Goal: Transaction & Acquisition: Purchase product/service

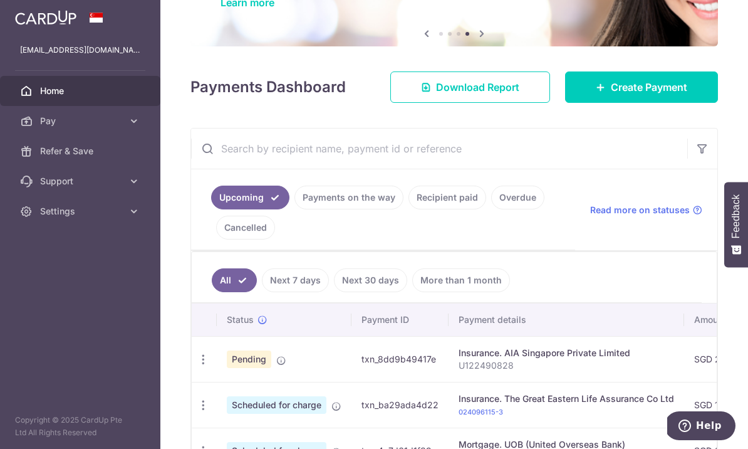
scroll to position [131, 0]
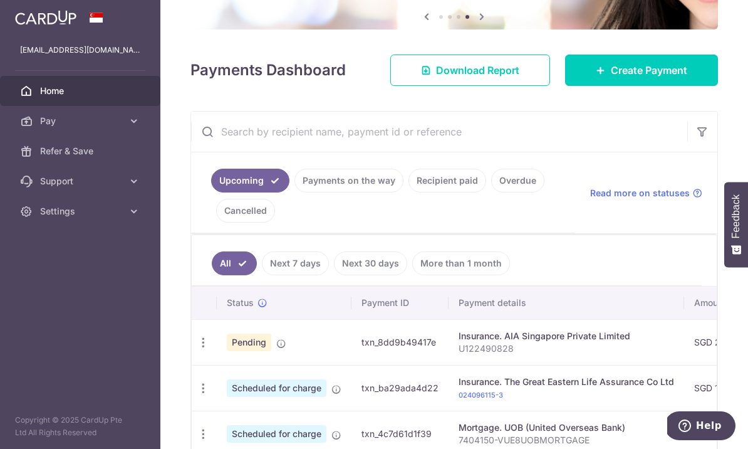
click at [409, 192] on link "Recipient paid" at bounding box center [448, 181] width 78 height 24
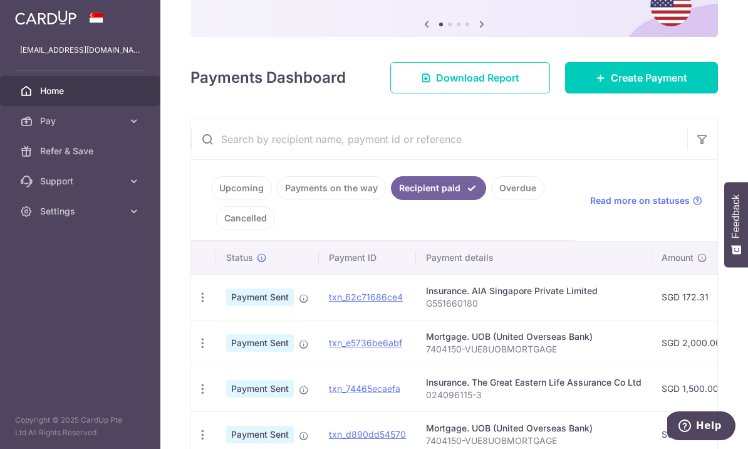
scroll to position [117, 0]
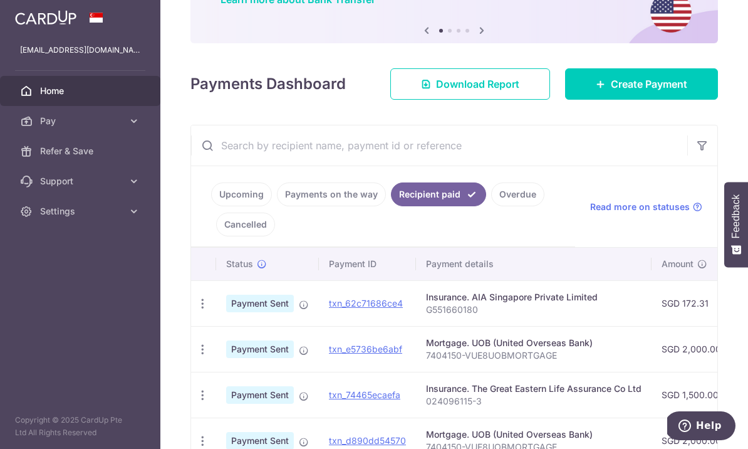
click at [277, 206] on link "Payments on the way" at bounding box center [331, 194] width 109 height 24
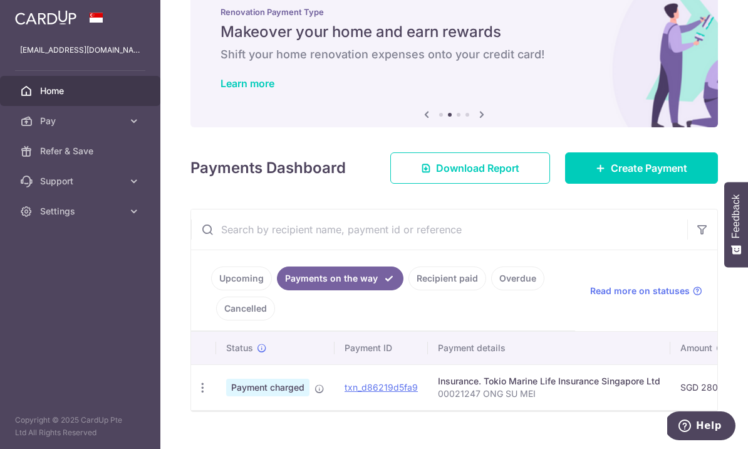
scroll to position [33, 0]
click at [658, 176] on span "Create Payment" at bounding box center [649, 168] width 76 height 15
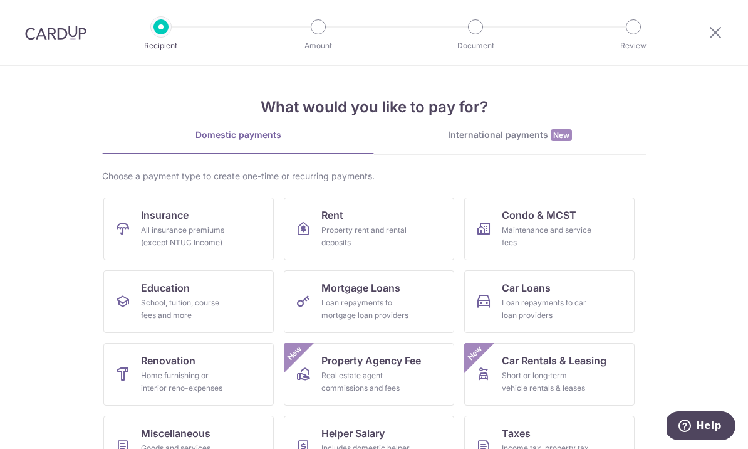
click at [226, 227] on div "All insurance premiums (except NTUC Income)" at bounding box center [186, 236] width 90 height 25
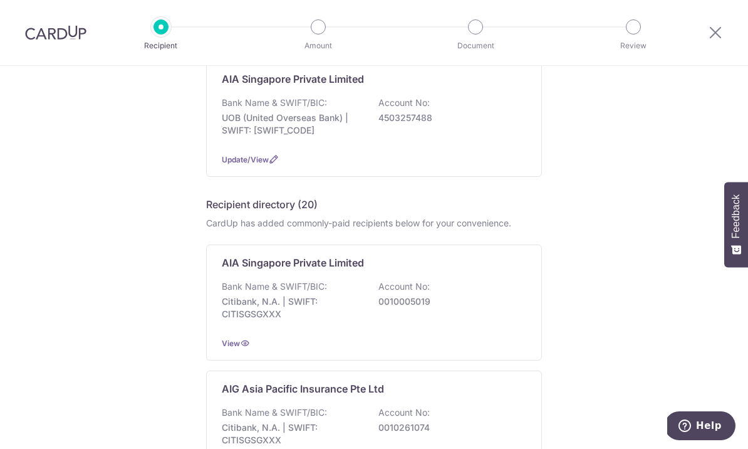
scroll to position [142, 0]
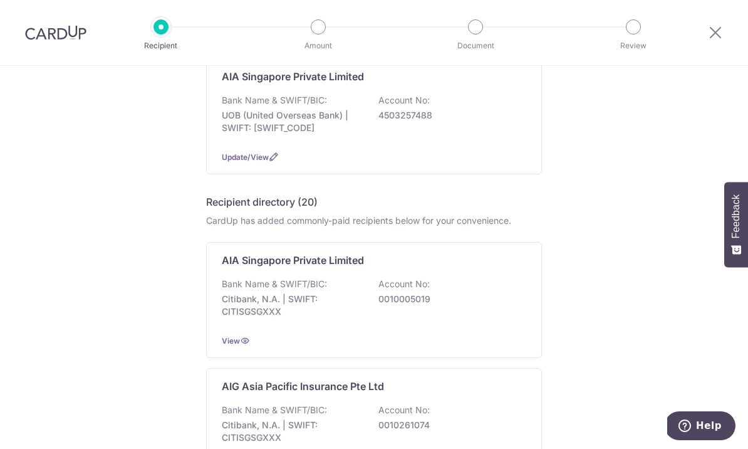
click at [431, 297] on div "Bank Name & SWIFT/BIC: Citibank, N.A. | SWIFT: CITISGSGXXX Account No: 00100050…" at bounding box center [374, 301] width 305 height 46
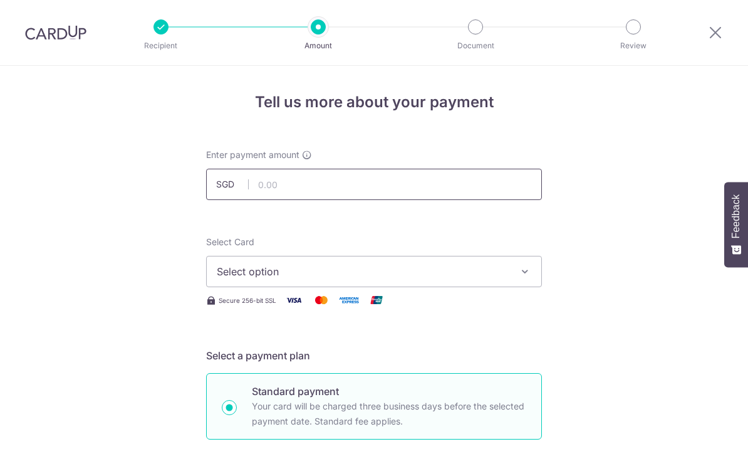
click at [402, 187] on input "text" at bounding box center [374, 184] width 336 height 31
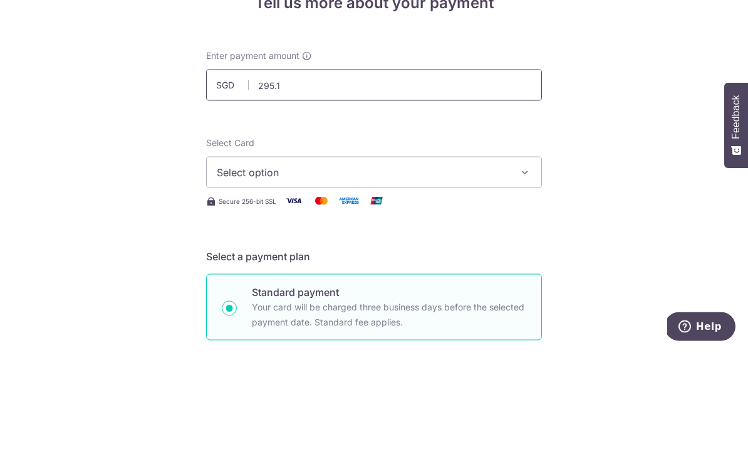
type input "295.11"
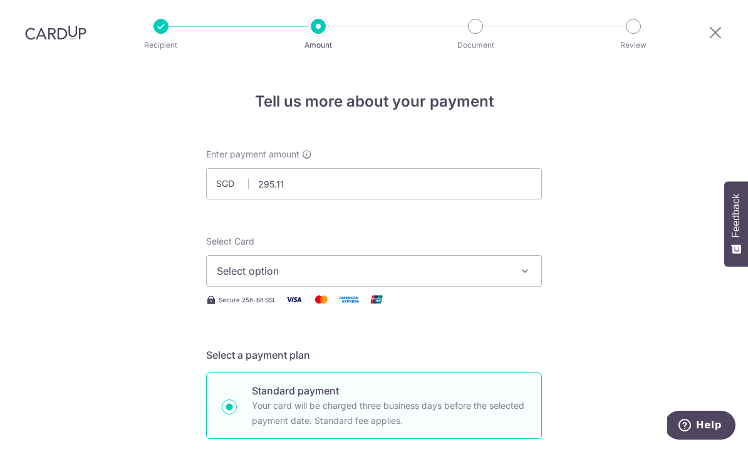
click at [472, 264] on span "Select option" at bounding box center [363, 271] width 292 height 15
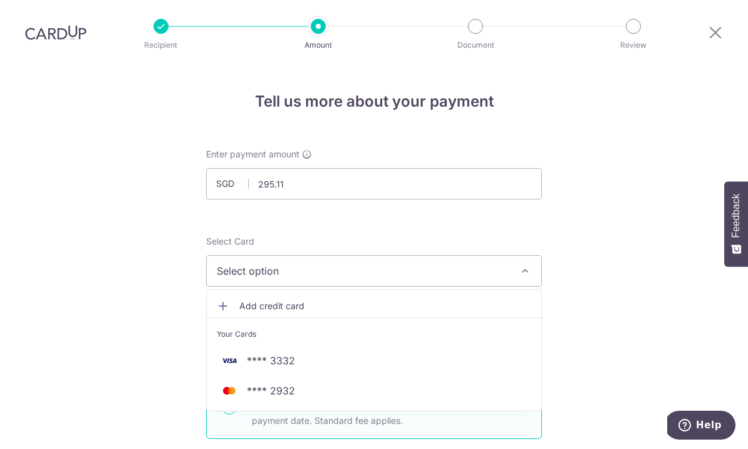
click at [293, 353] on span "**** 3332" at bounding box center [271, 360] width 48 height 15
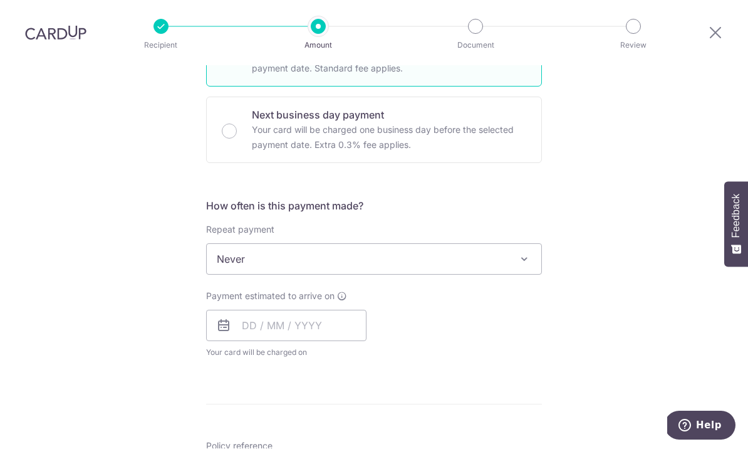
scroll to position [355, 0]
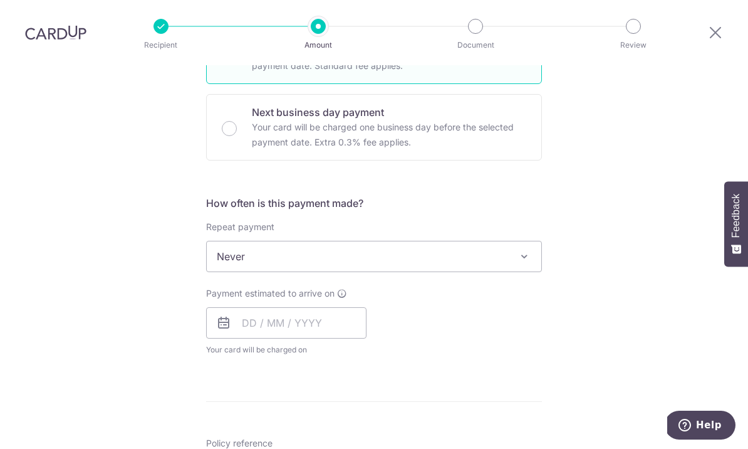
click at [466, 242] on span "Never" at bounding box center [374, 257] width 335 height 30
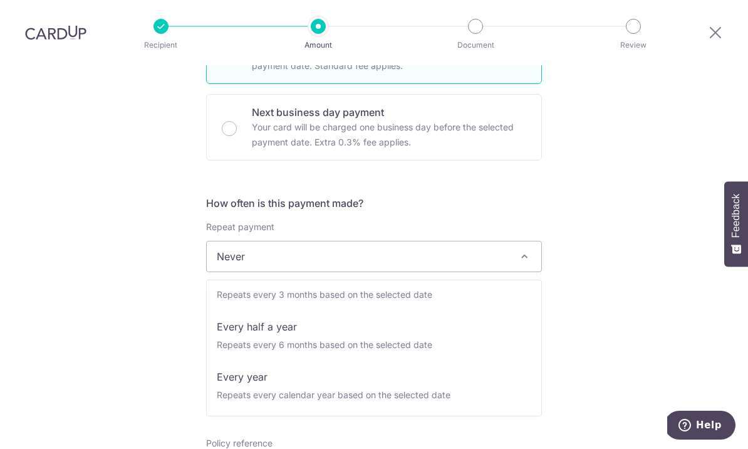
scroll to position [175, 0]
select select "6"
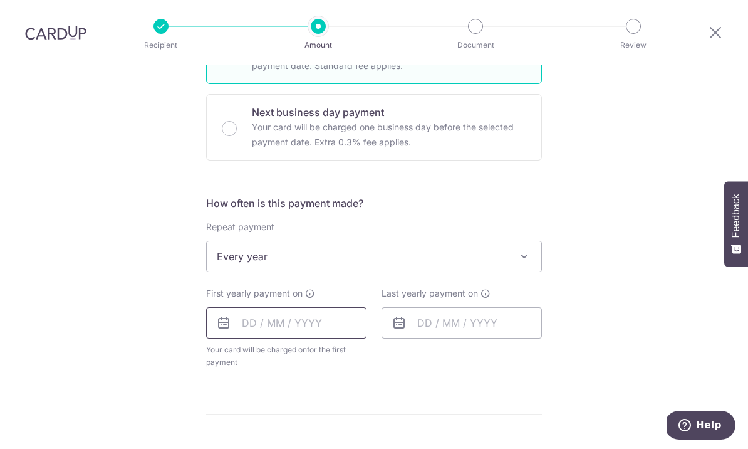
click at [303, 308] on input "text" at bounding box center [286, 323] width 160 height 31
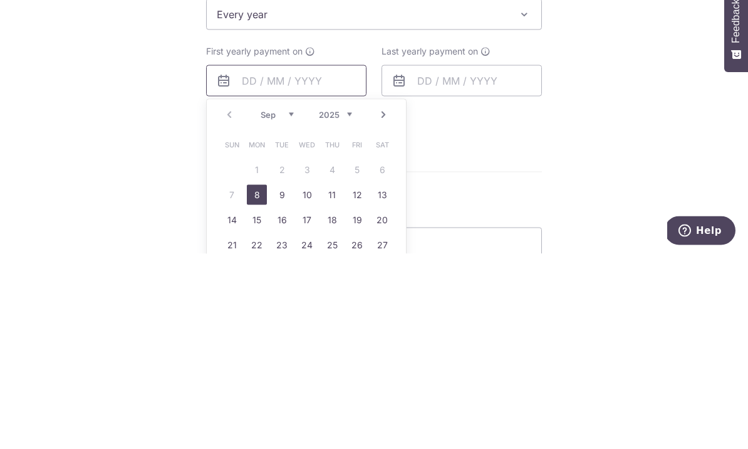
scroll to position [426, 0]
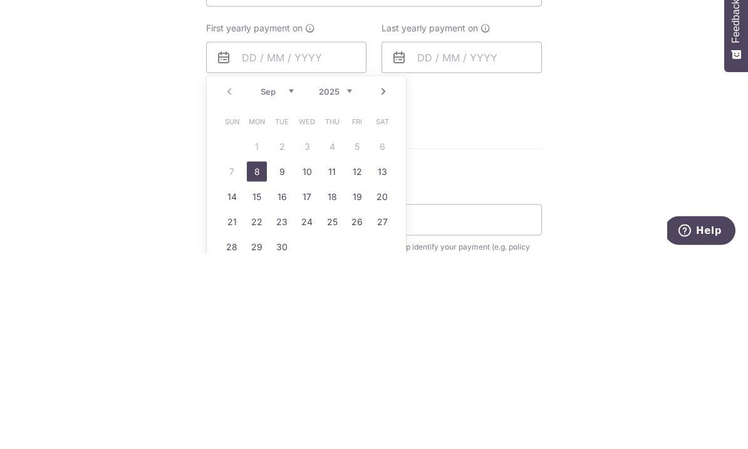
click at [260, 357] on link "8" at bounding box center [257, 367] width 20 height 20
type input "08/09/2025"
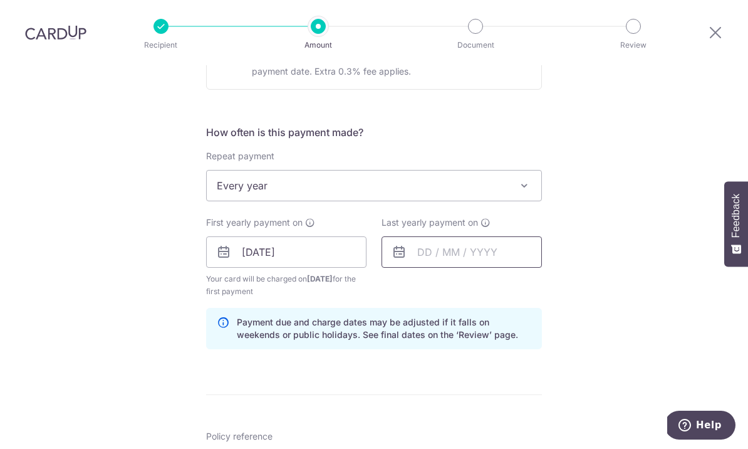
click at [470, 237] on input "text" at bounding box center [462, 252] width 160 height 31
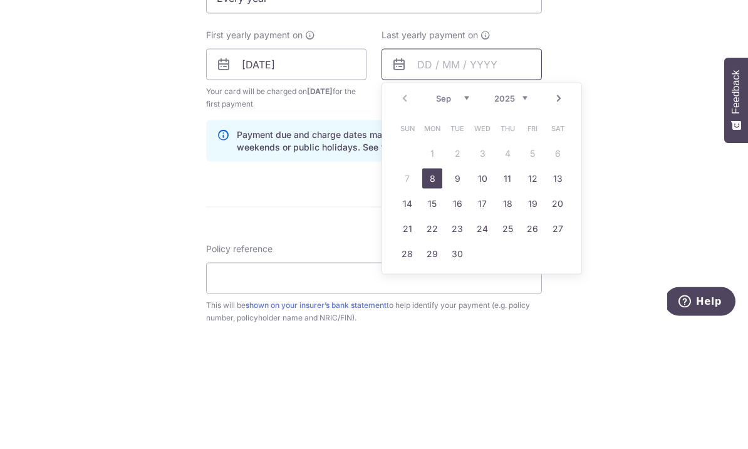
scroll to position [501, 0]
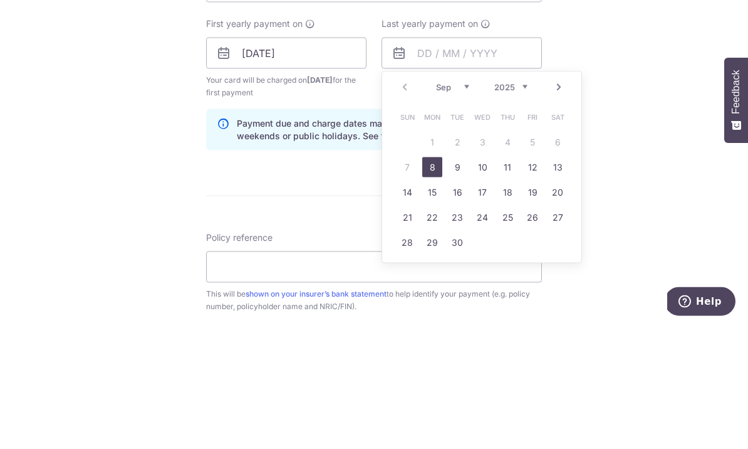
click at [527, 206] on select "2025 2026 2027 2028 2029 2030 2031 2032 2033 2034 2035" at bounding box center [510, 211] width 33 height 10
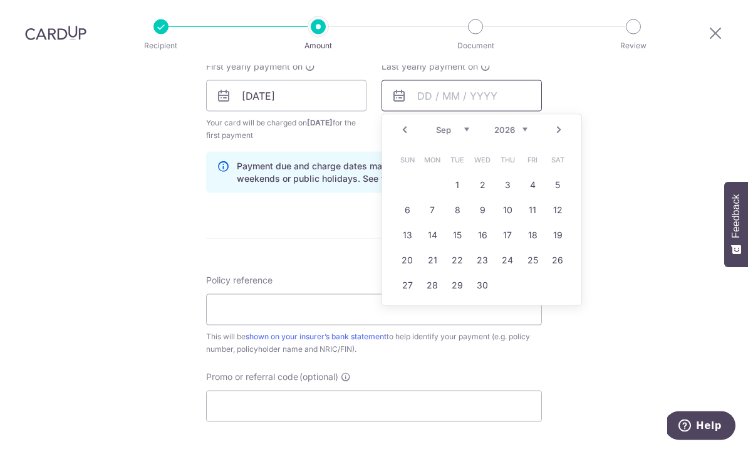
scroll to position [588, 0]
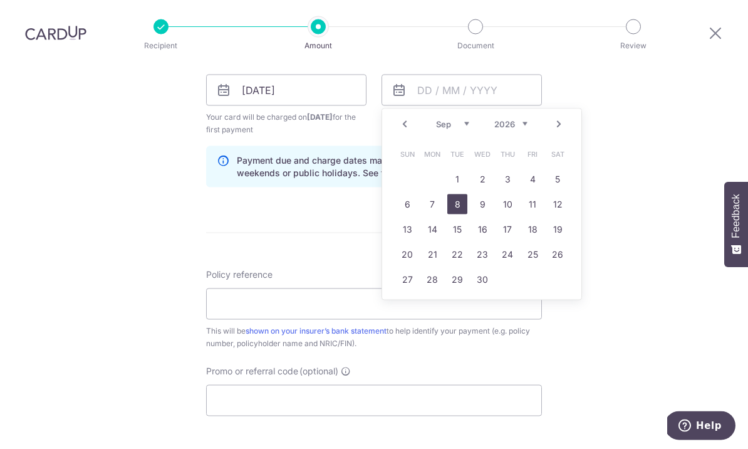
click at [454, 194] on link "8" at bounding box center [457, 204] width 20 height 20
type input "08/09/2026"
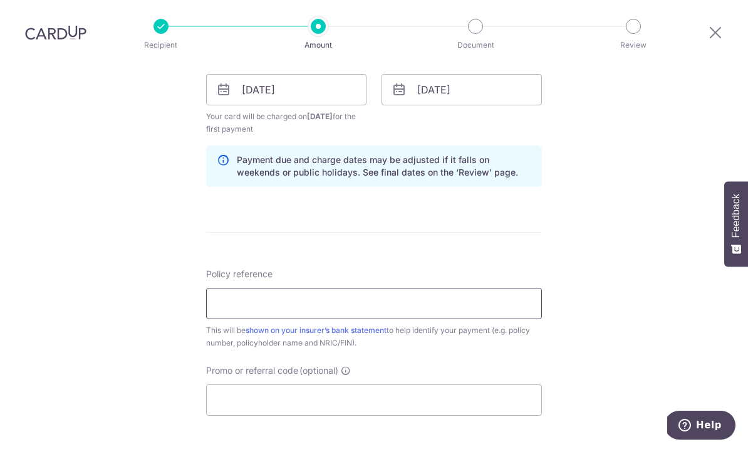
click at [324, 288] on input "Policy reference" at bounding box center [374, 303] width 336 height 31
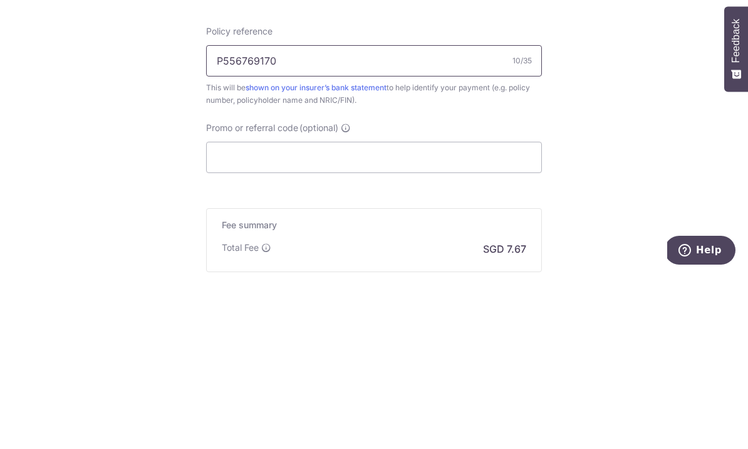
scroll to position [666, 0]
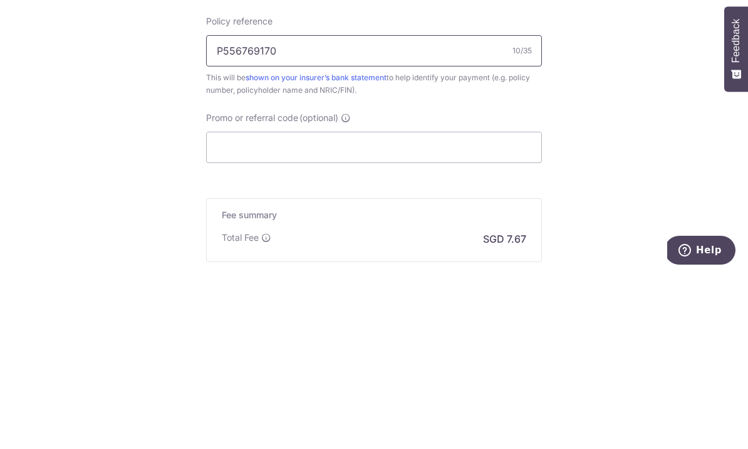
type input "P556769170"
click at [443, 307] on input "Promo or referral code (optional)" at bounding box center [374, 322] width 336 height 31
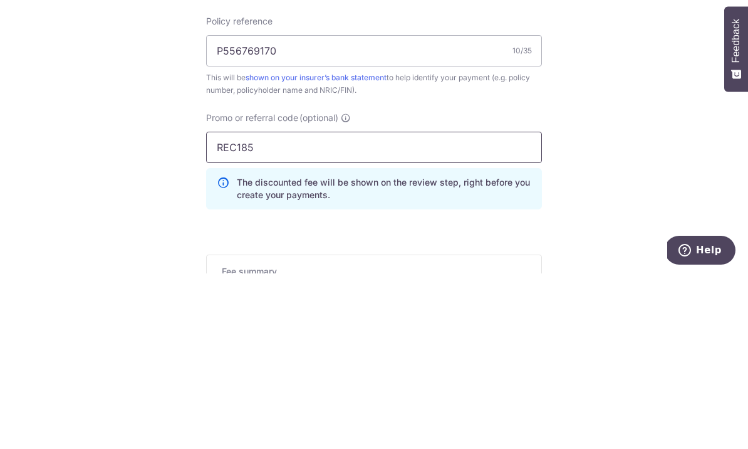
type input "REC185"
click at [627, 124] on div "Tell us more about your payment Enter payment amount SGD 295.11 295.11 Select C…" at bounding box center [374, 27] width 748 height 1254
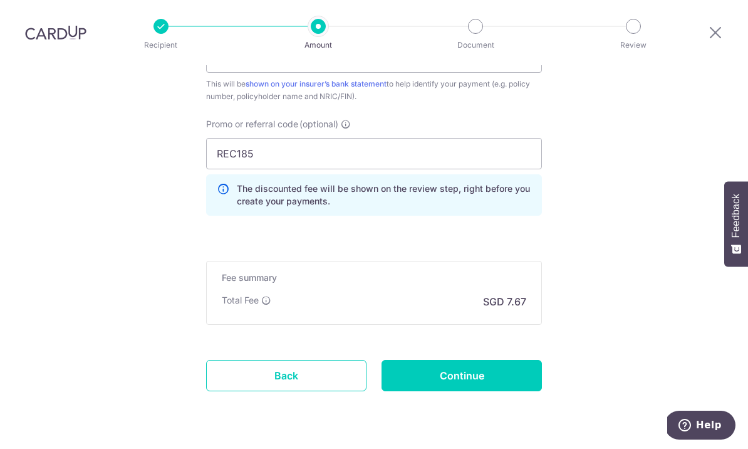
scroll to position [833, 0]
click at [461, 362] on input "Continue" at bounding box center [462, 377] width 160 height 31
type input "Create Schedule"
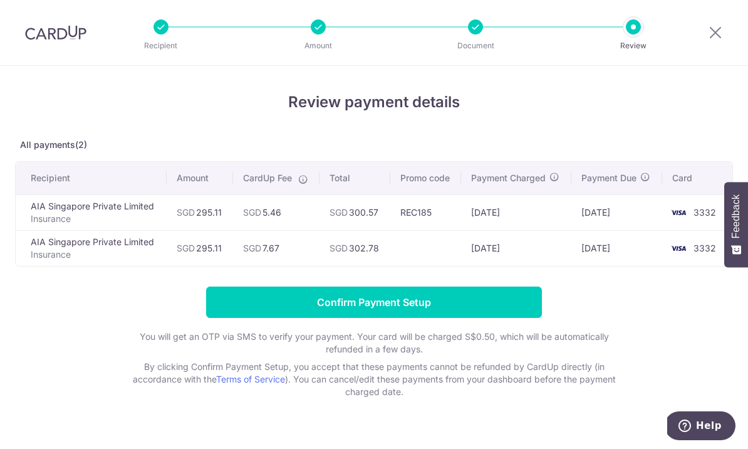
click at [460, 307] on input "Confirm Payment Setup" at bounding box center [374, 301] width 336 height 31
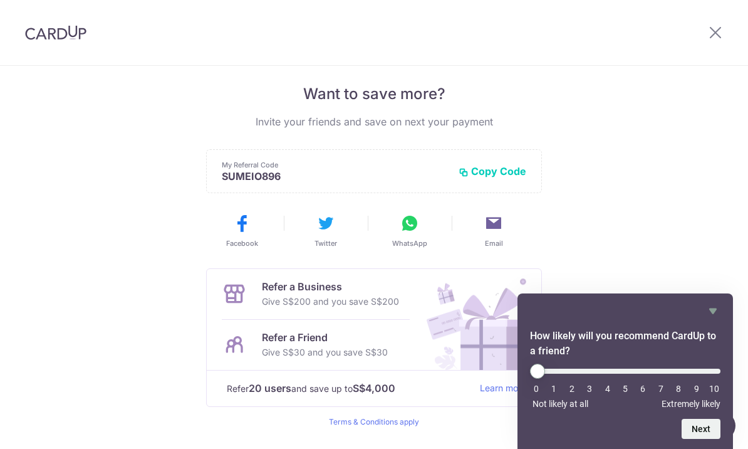
scroll to position [249, 0]
